Goal: Information Seeking & Learning: Learn about a topic

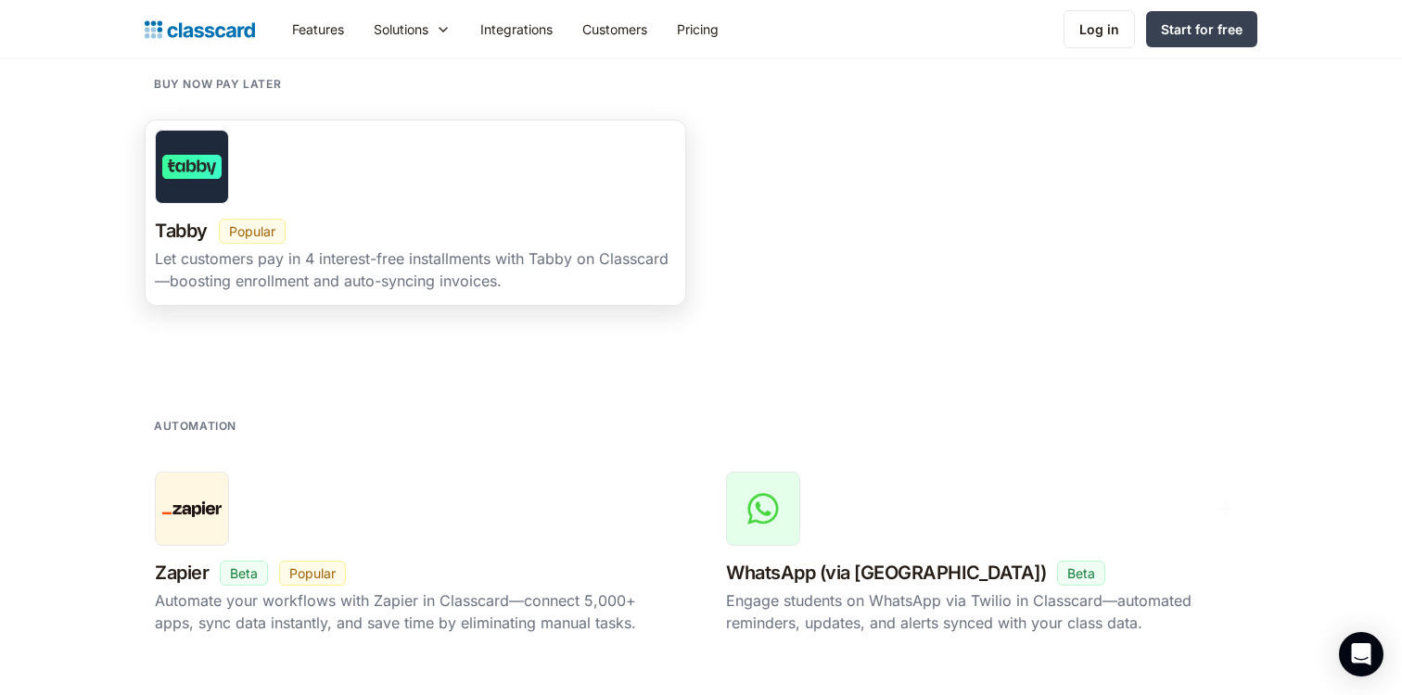
scroll to position [2900, 0]
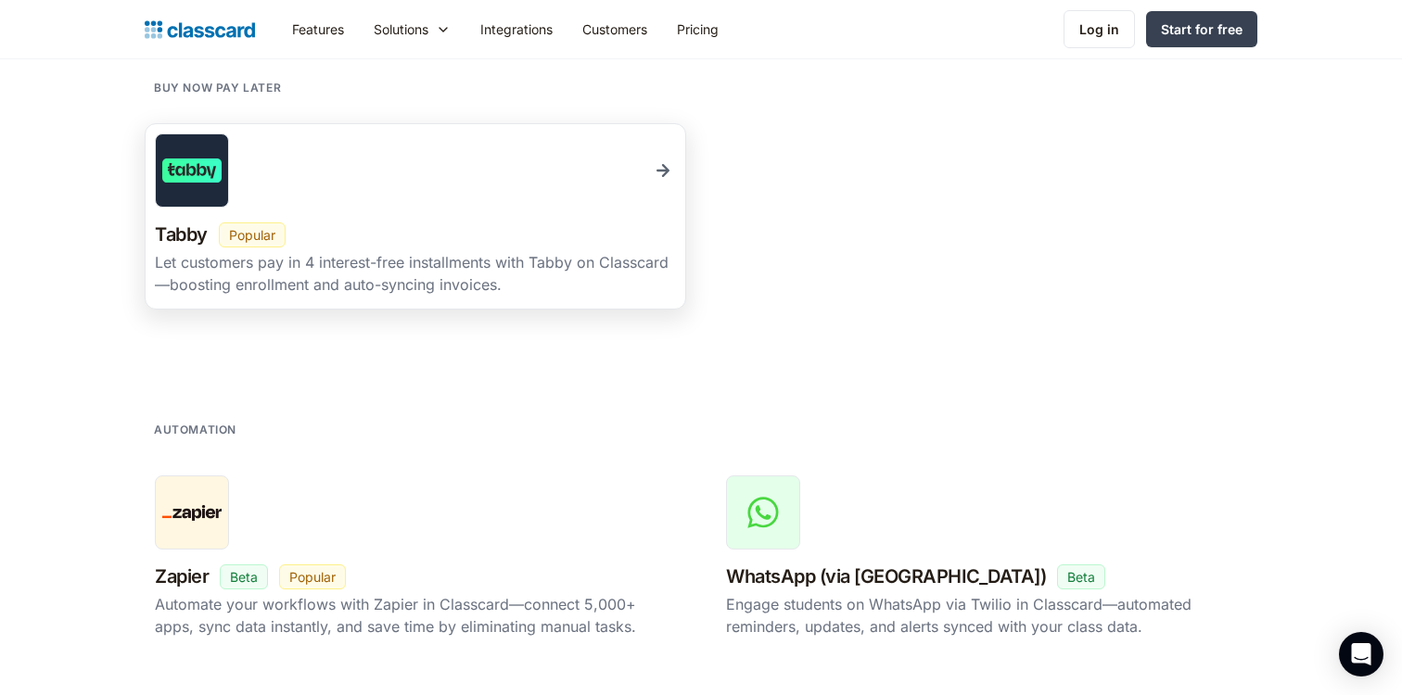
click at [215, 200] on div at bounding box center [192, 171] width 74 height 74
